Goal: Obtain resource: Obtain resource

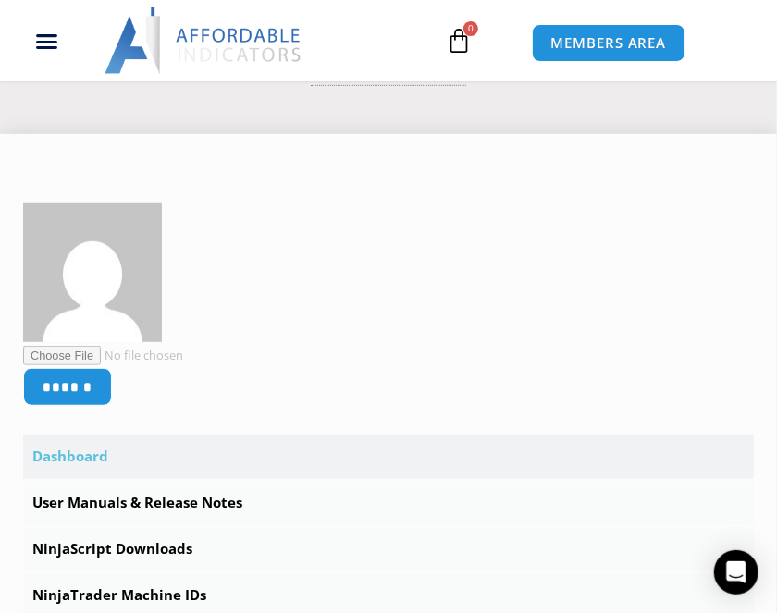
scroll to position [277, 0]
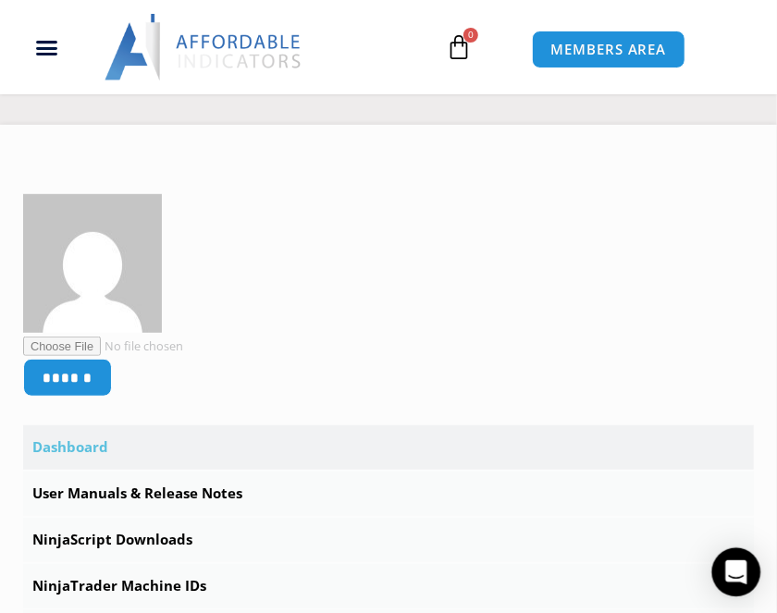
click at [742, 565] on icon "Open Intercom Messenger" at bounding box center [735, 573] width 21 height 24
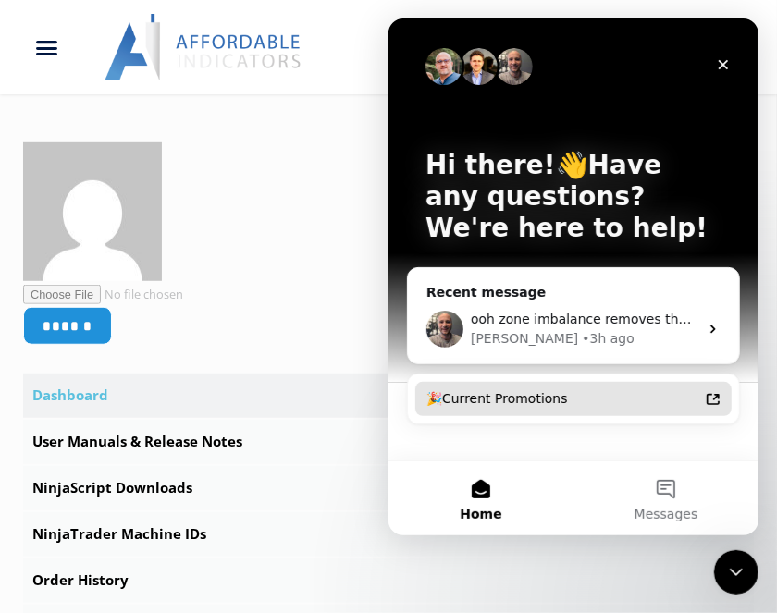
scroll to position [370, 0]
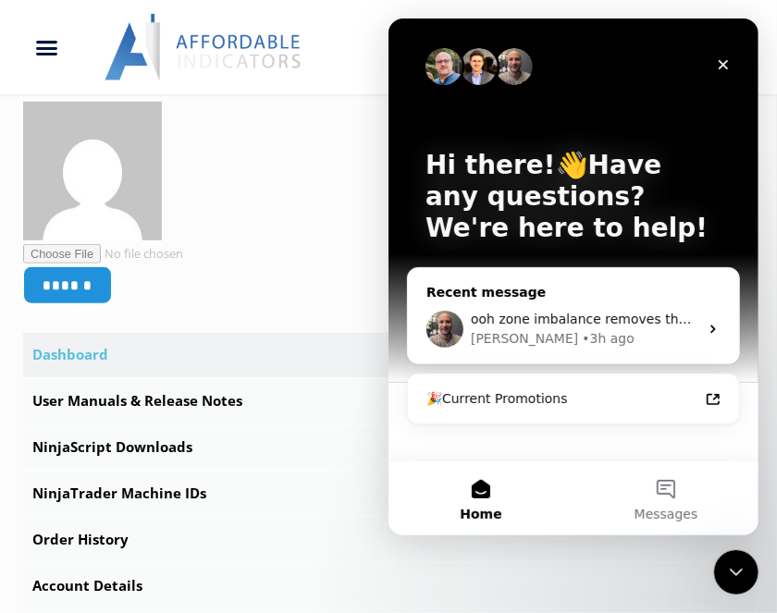
click at [709, 326] on icon "Intercom messenger" at bounding box center [712, 329] width 15 height 15
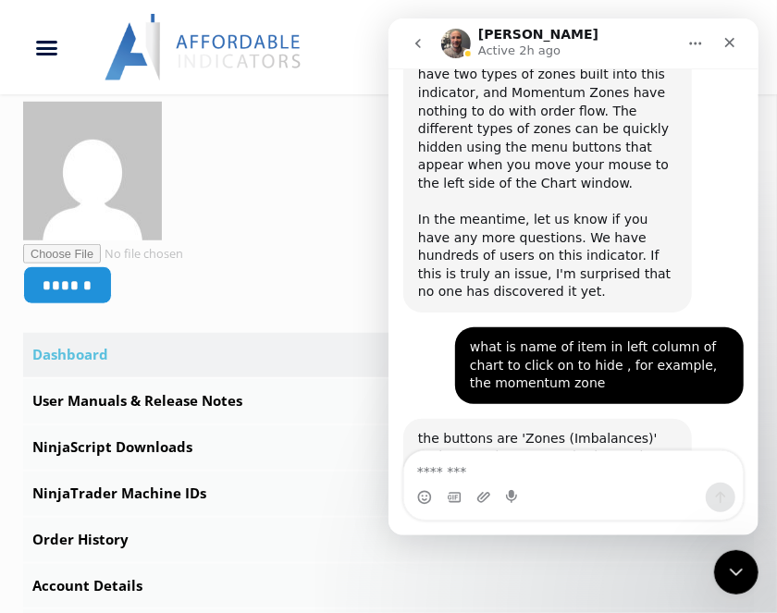
scroll to position [7659, 0]
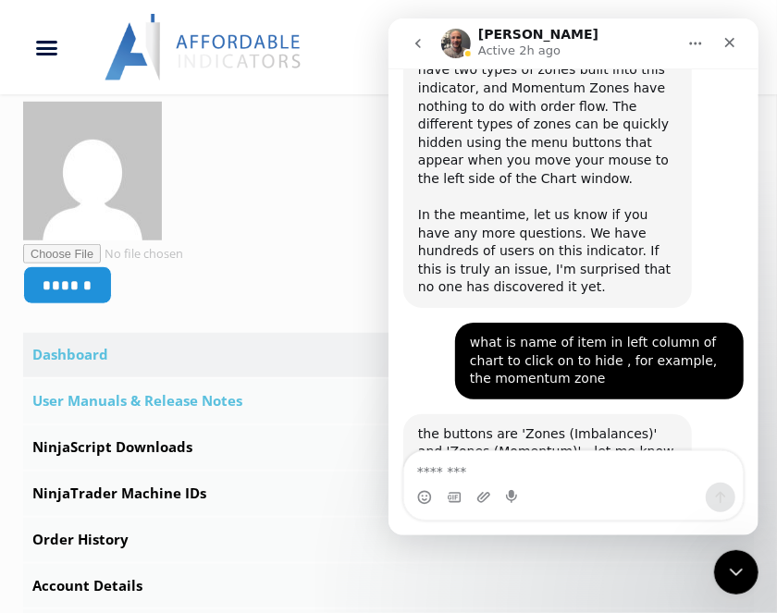
click at [153, 400] on link "User Manuals & Release Notes" at bounding box center [388, 401] width 731 height 44
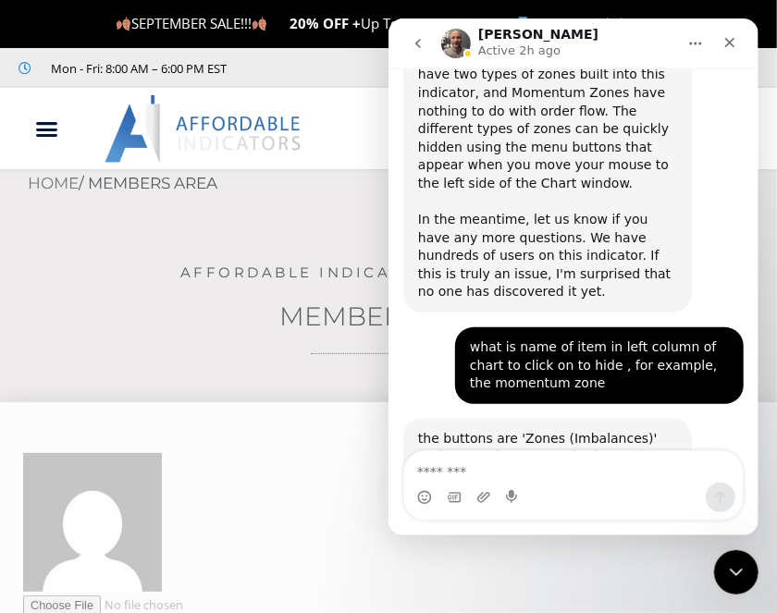
scroll to position [7659, 0]
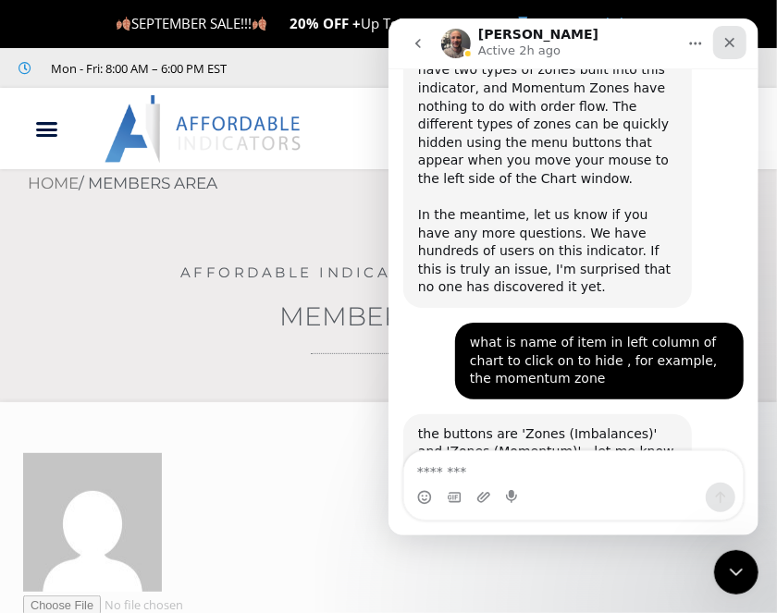
click at [729, 41] on icon "Close" at bounding box center [728, 42] width 15 height 15
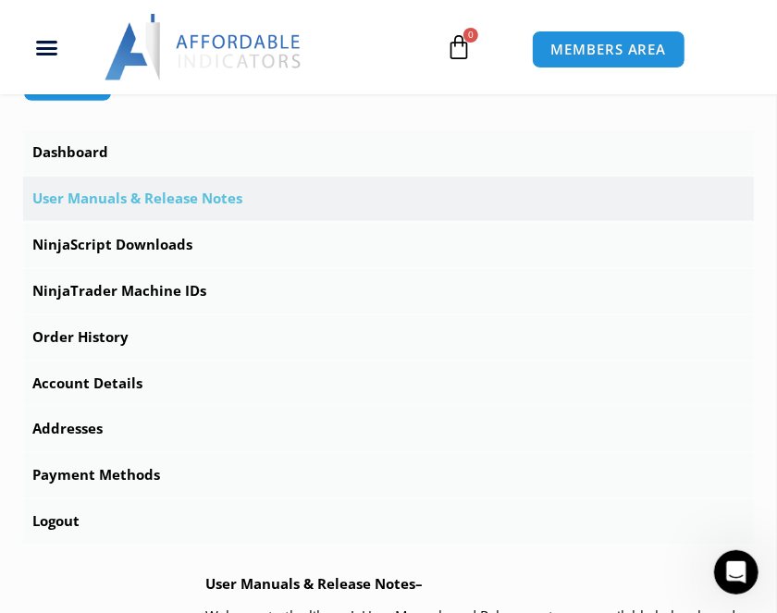
scroll to position [555, 0]
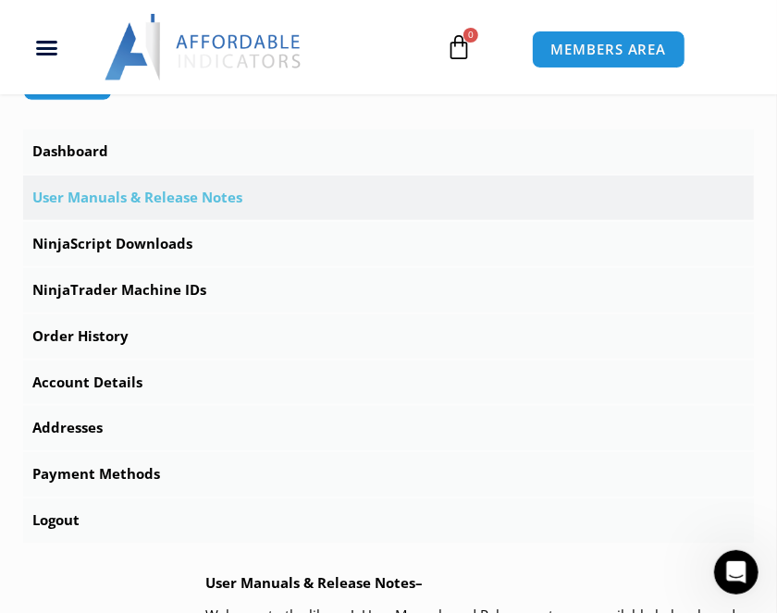
click at [115, 195] on link "User Manuals & Release Notes" at bounding box center [388, 198] width 731 height 44
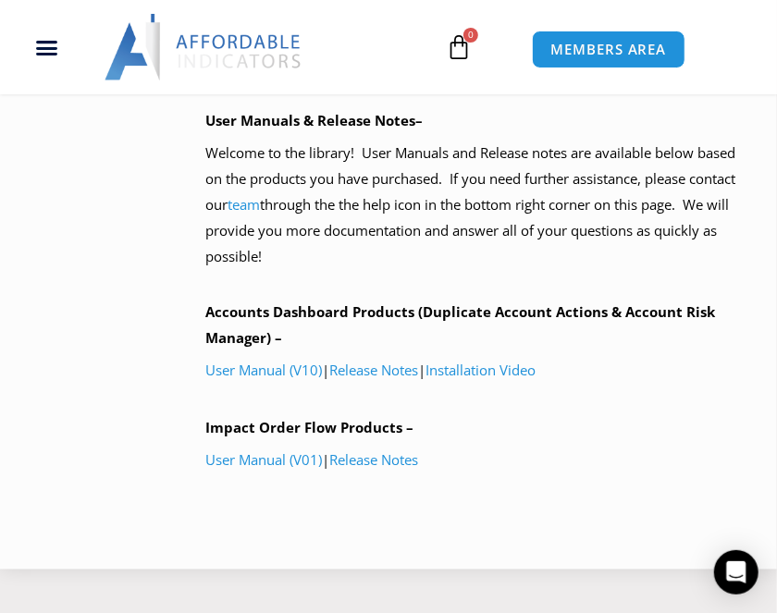
scroll to position [1110, 0]
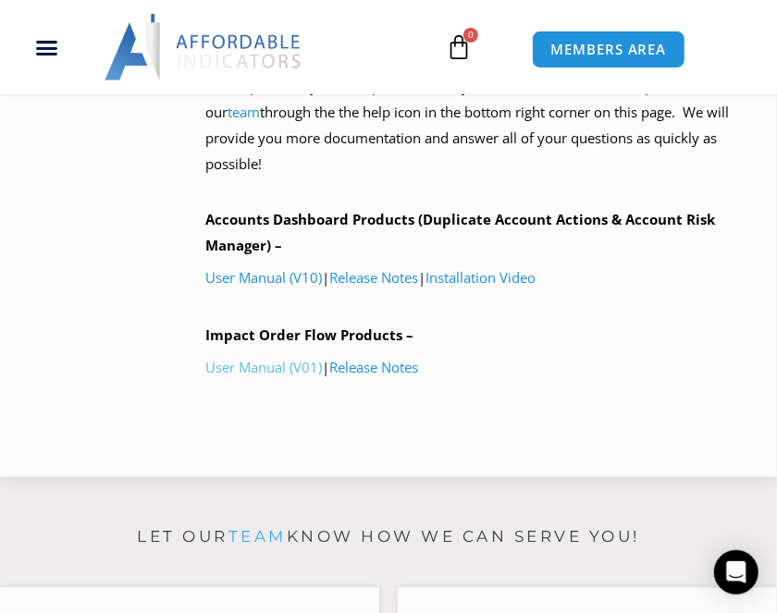
click at [283, 363] on link "User Manual (V01)" at bounding box center [264, 368] width 117 height 18
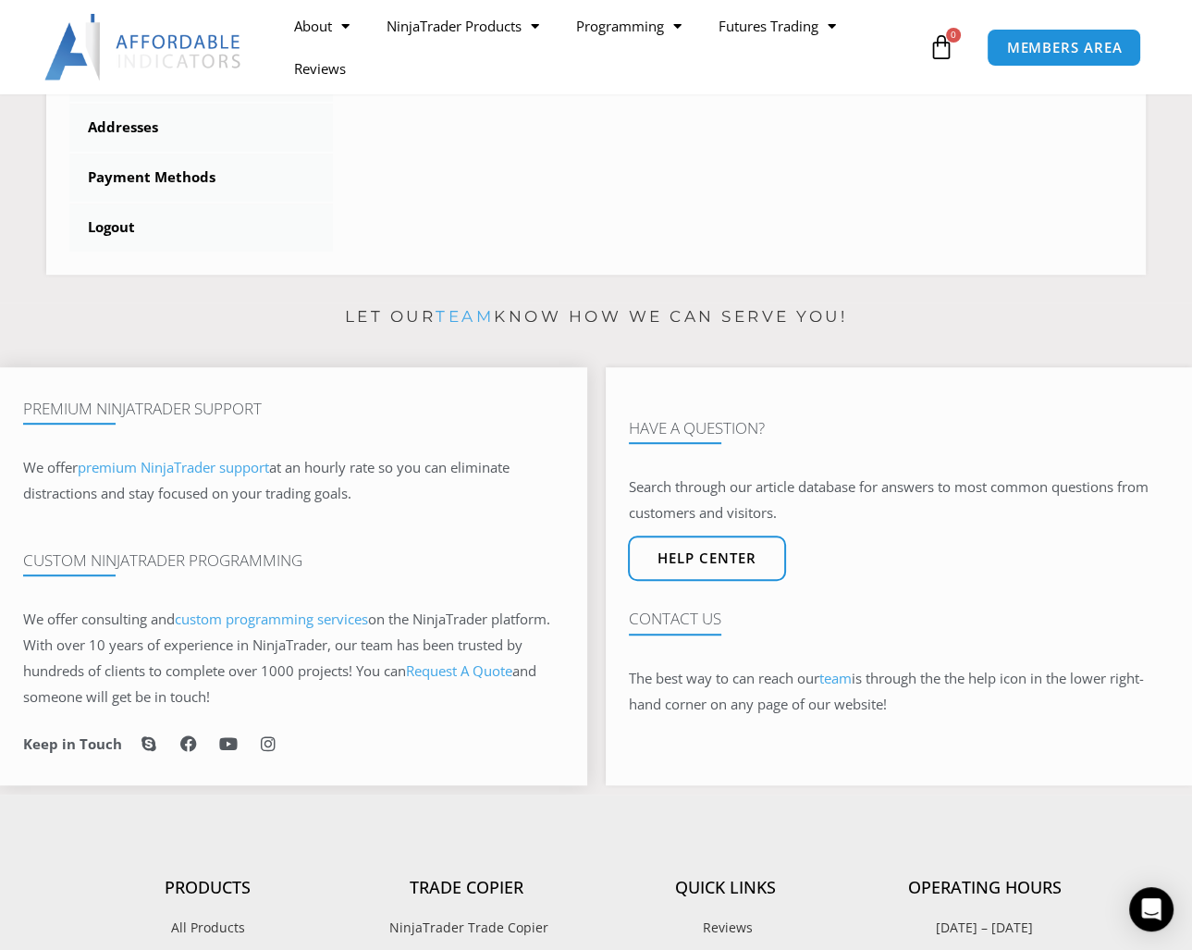
scroll to position [865, 0]
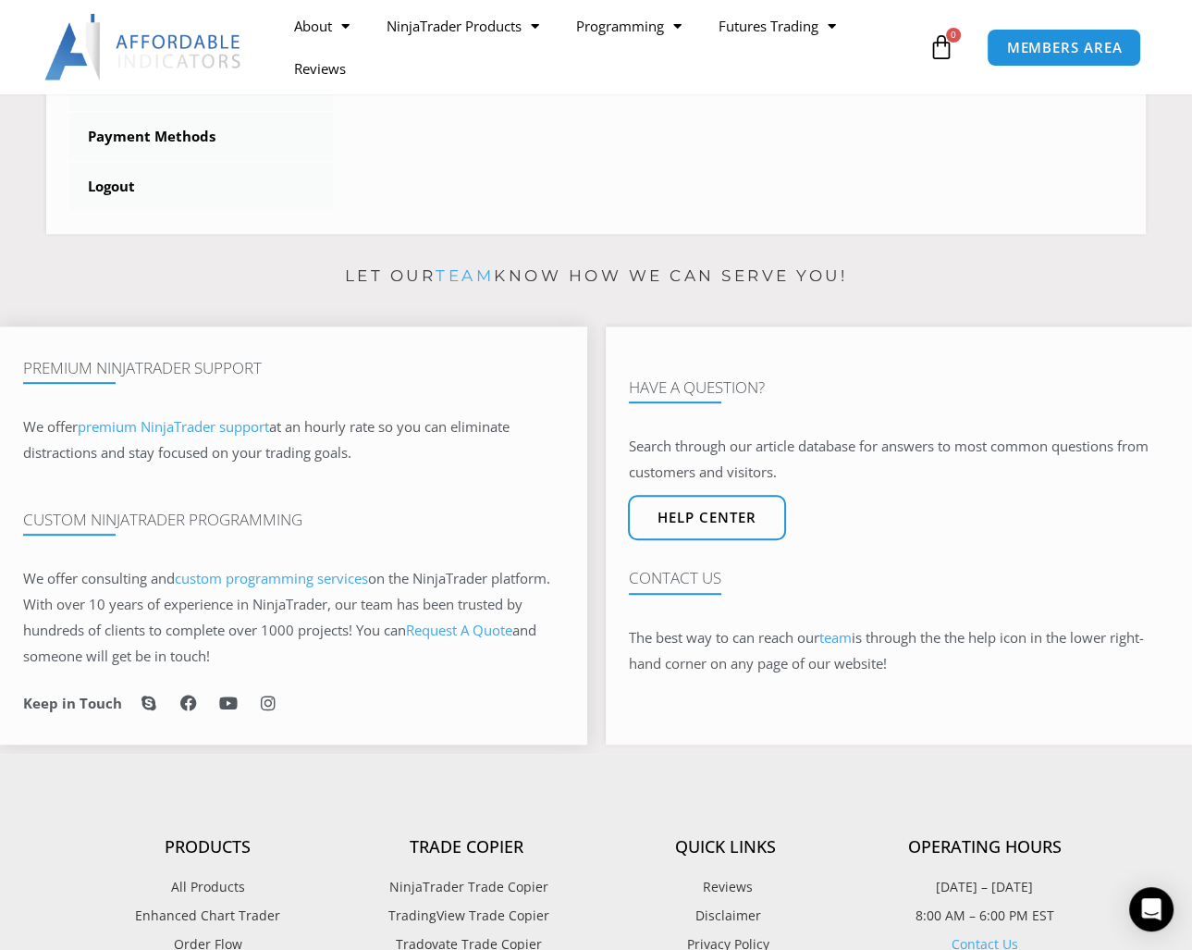
click at [227, 424] on span "premium NinjaTrader support" at bounding box center [173, 426] width 191 height 18
